Goal: Task Accomplishment & Management: Manage account settings

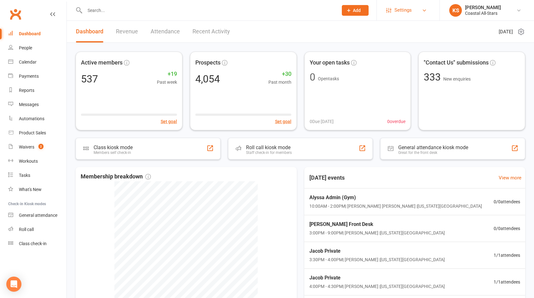
click at [412, 11] on link "Settings" at bounding box center [408, 10] width 44 height 14
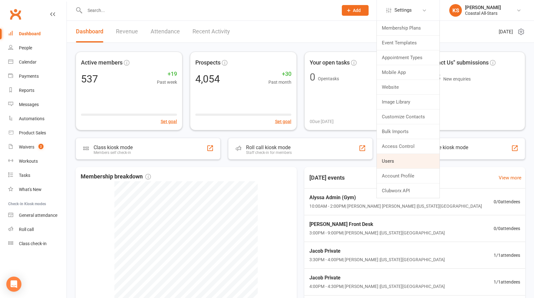
click at [402, 159] on link "Users" at bounding box center [408, 161] width 63 height 14
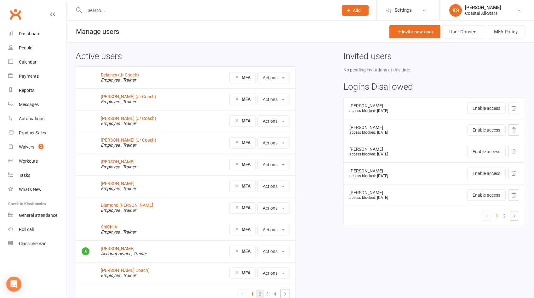
click at [261, 294] on link "2" at bounding box center [260, 294] width 8 height 9
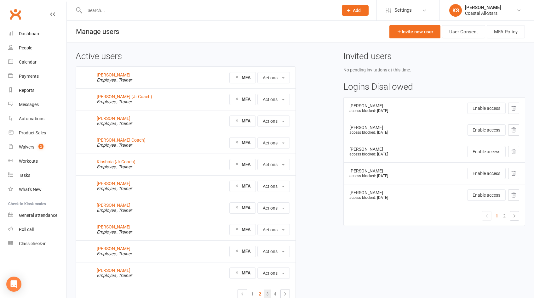
click at [266, 295] on link "3" at bounding box center [268, 294] width 8 height 9
click at [115, 271] on link "Kristan Young" at bounding box center [114, 270] width 34 height 5
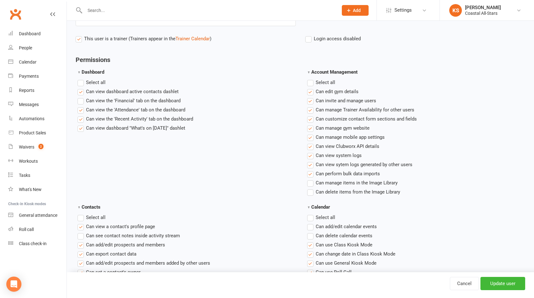
scroll to position [178, 0]
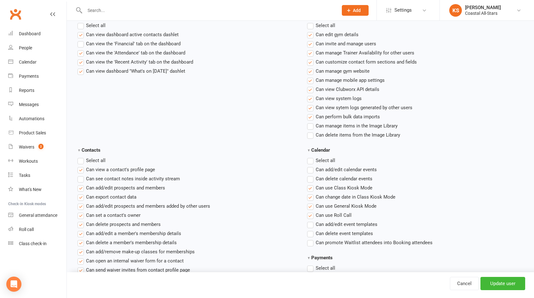
click at [311, 43] on label"] "Can invite and manage users" at bounding box center [341, 44] width 69 height 8
click at [311, 40] on input "Can invite and manage users" at bounding box center [309, 40] width 4 height 0
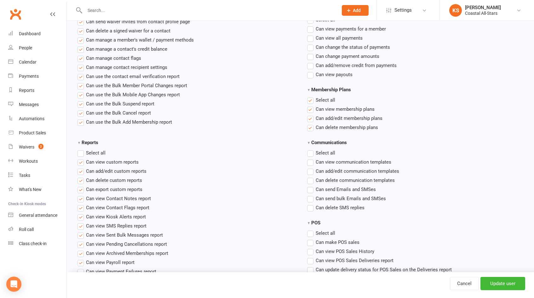
scroll to position [430, 0]
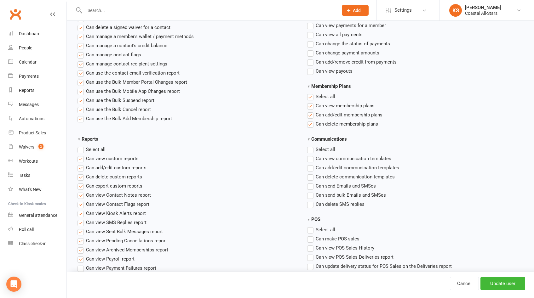
click at [311, 161] on label"] "Can view communication templates" at bounding box center [349, 159] width 84 height 8
click at [311, 155] on input "Can view communication templates" at bounding box center [309, 155] width 4 height 0
click at [311, 168] on label"] "Can add/edit communication templates" at bounding box center [353, 168] width 92 height 8
click at [311, 164] on input "Can add/edit communication templates" at bounding box center [309, 164] width 4 height 0
click at [312, 186] on label"] "Can send Emails and SMSes" at bounding box center [341, 186] width 69 height 8
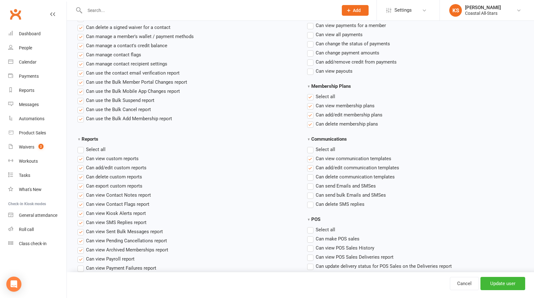
click at [311, 182] on input "Can send Emails and SMSes" at bounding box center [309, 182] width 4 height 0
drag, startPoint x: 312, startPoint y: 194, endPoint x: 316, endPoint y: 195, distance: 3.9
click at [312, 194] on label"] "Can send bulk Emails and SMSes" at bounding box center [346, 196] width 79 height 8
click at [311, 192] on input "Can send bulk Emails and SMSes" at bounding box center [309, 192] width 4 height 0
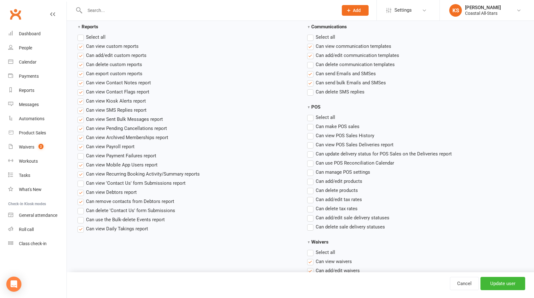
scroll to position [566, 0]
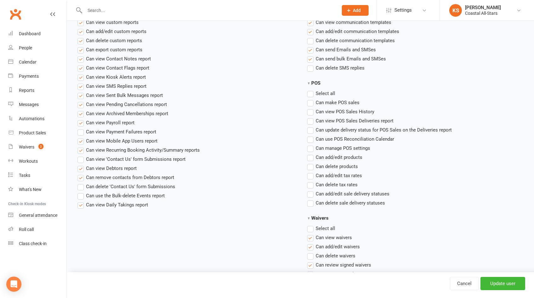
click at [312, 104] on label"] "Can make POS sales" at bounding box center [333, 103] width 52 height 8
click at [311, 99] on input "Can make POS sales" at bounding box center [309, 99] width 4 height 0
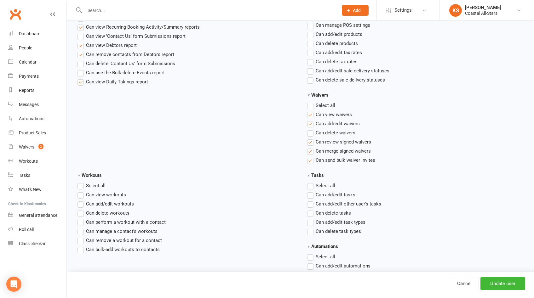
scroll to position [690, 0]
click at [83, 195] on label"] "Can view workouts" at bounding box center [102, 195] width 49 height 8
click at [82, 191] on input "Can view workouts" at bounding box center [80, 191] width 4 height 0
click at [80, 205] on label"] "Can add/edit workouts" at bounding box center [106, 204] width 56 height 8
click at [80, 200] on input "Can add/edit workouts" at bounding box center [80, 200] width 4 height 0
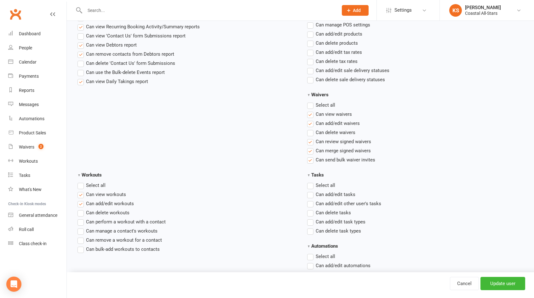
click at [82, 223] on label"] "Can perform a workout with a contact" at bounding box center [122, 222] width 88 height 8
click at [82, 218] on input "Can perform a workout with a contact" at bounding box center [80, 218] width 4 height 0
click at [83, 185] on label "Select all" at bounding box center [92, 186] width 28 height 8
click at [82, 182] on input "Workouts" at bounding box center [80, 182] width 4 height 0
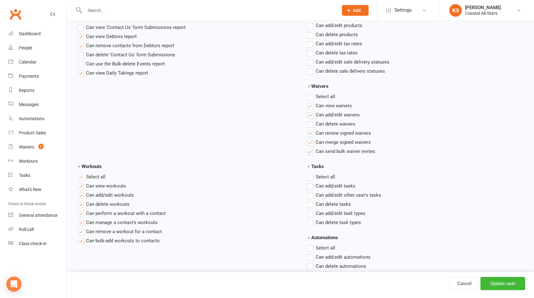
scroll to position [748, 0]
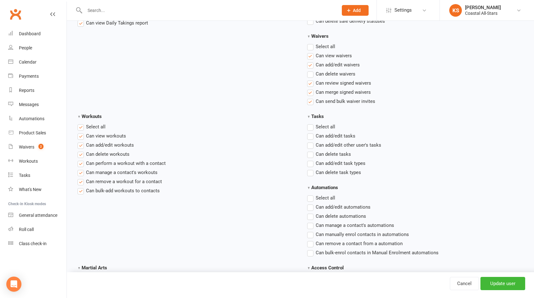
click at [310, 135] on label"] "Can add/edit tasks" at bounding box center [331, 136] width 48 height 8
click at [310, 132] on input "Can add/edit tasks" at bounding box center [309, 132] width 4 height 0
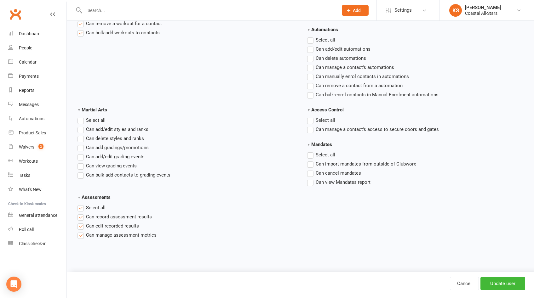
scroll to position [907, 0]
click at [499, 287] on input "Update user" at bounding box center [503, 283] width 45 height 13
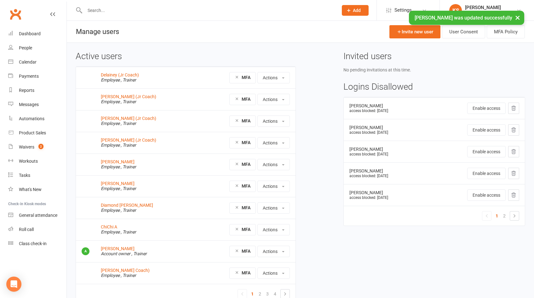
click at [330, 210] on div "Active users Delainey (Jr Coach) Employee , Trainer MFA Actions View profile Ed…" at bounding box center [300, 183] width 459 height 262
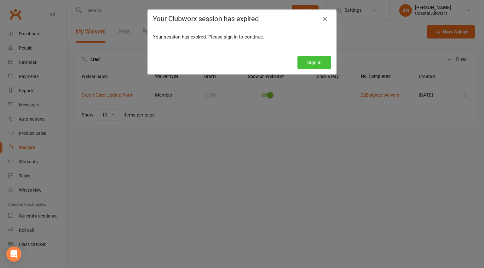
click at [325, 66] on button "Sign In" at bounding box center [314, 62] width 34 height 13
